Goal: Task Accomplishment & Management: Use online tool/utility

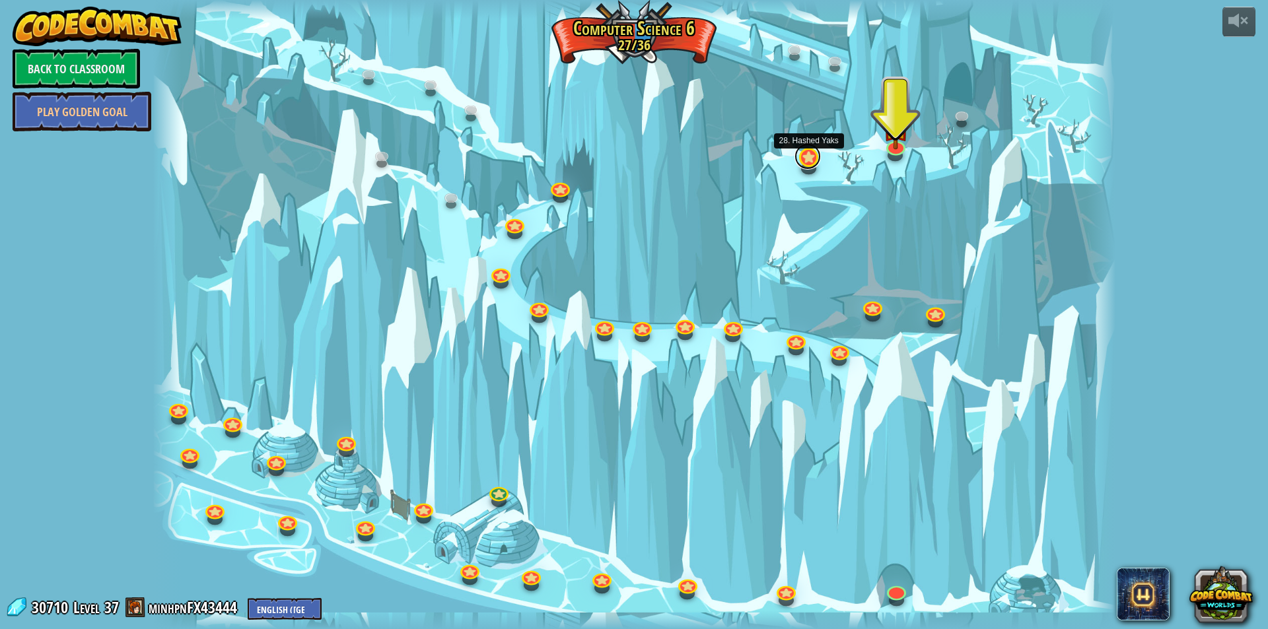
click at [803, 159] on link at bounding box center [807, 156] width 26 height 26
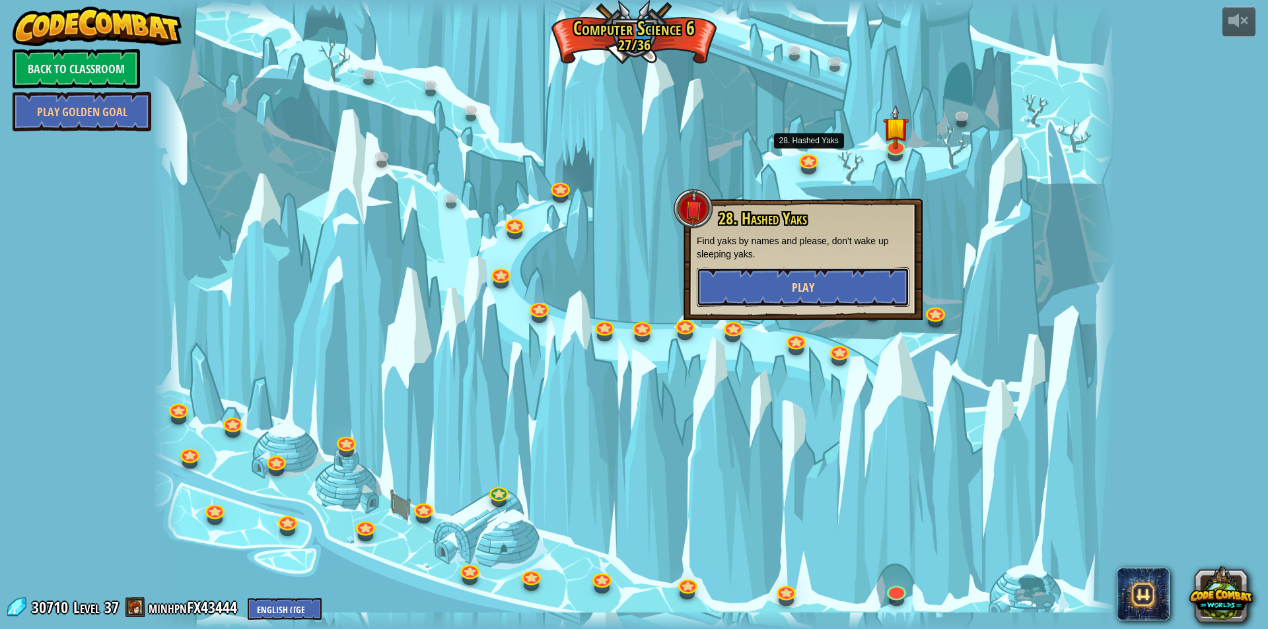
click at [776, 282] on button "Play" at bounding box center [803, 287] width 213 height 40
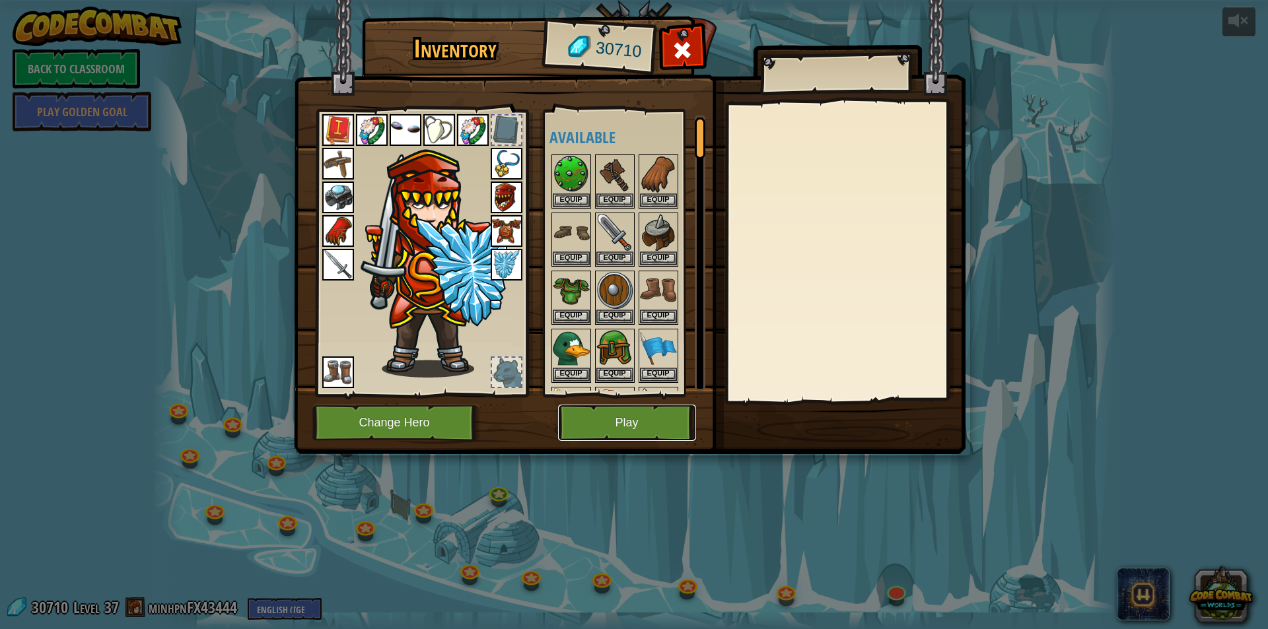
click at [634, 422] on button "Play" at bounding box center [627, 423] width 138 height 36
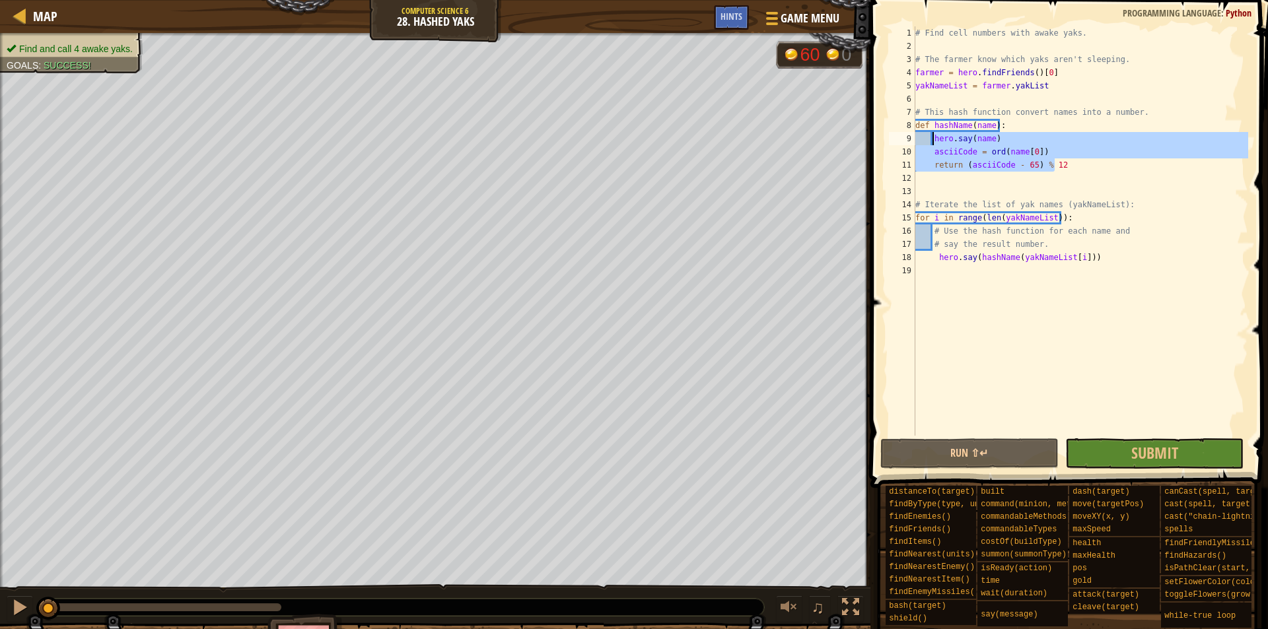
drag, startPoint x: 1072, startPoint y: 162, endPoint x: 932, endPoint y: 141, distance: 141.5
click at [932, 141] on div "# Find cell numbers with awake yaks. # The farmer know which yaks aren't sleepi…" at bounding box center [1080, 244] width 335 height 436
type textarea "hero.say(name) asciiCode = ord(name[0])"
